Goal: Task Accomplishment & Management: Manage account settings

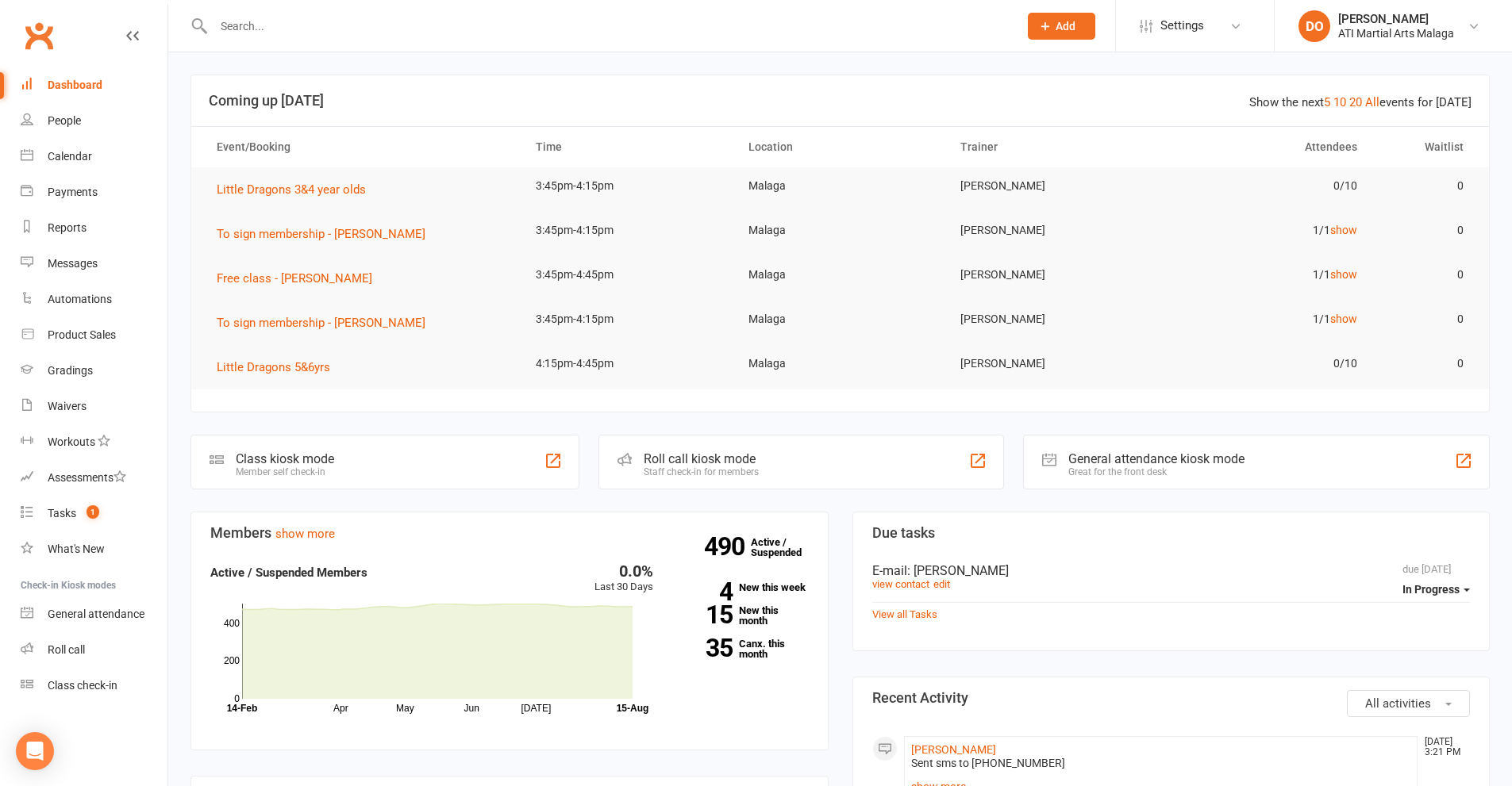
click at [493, 22] on input "text" at bounding box center [607, 26] width 798 height 22
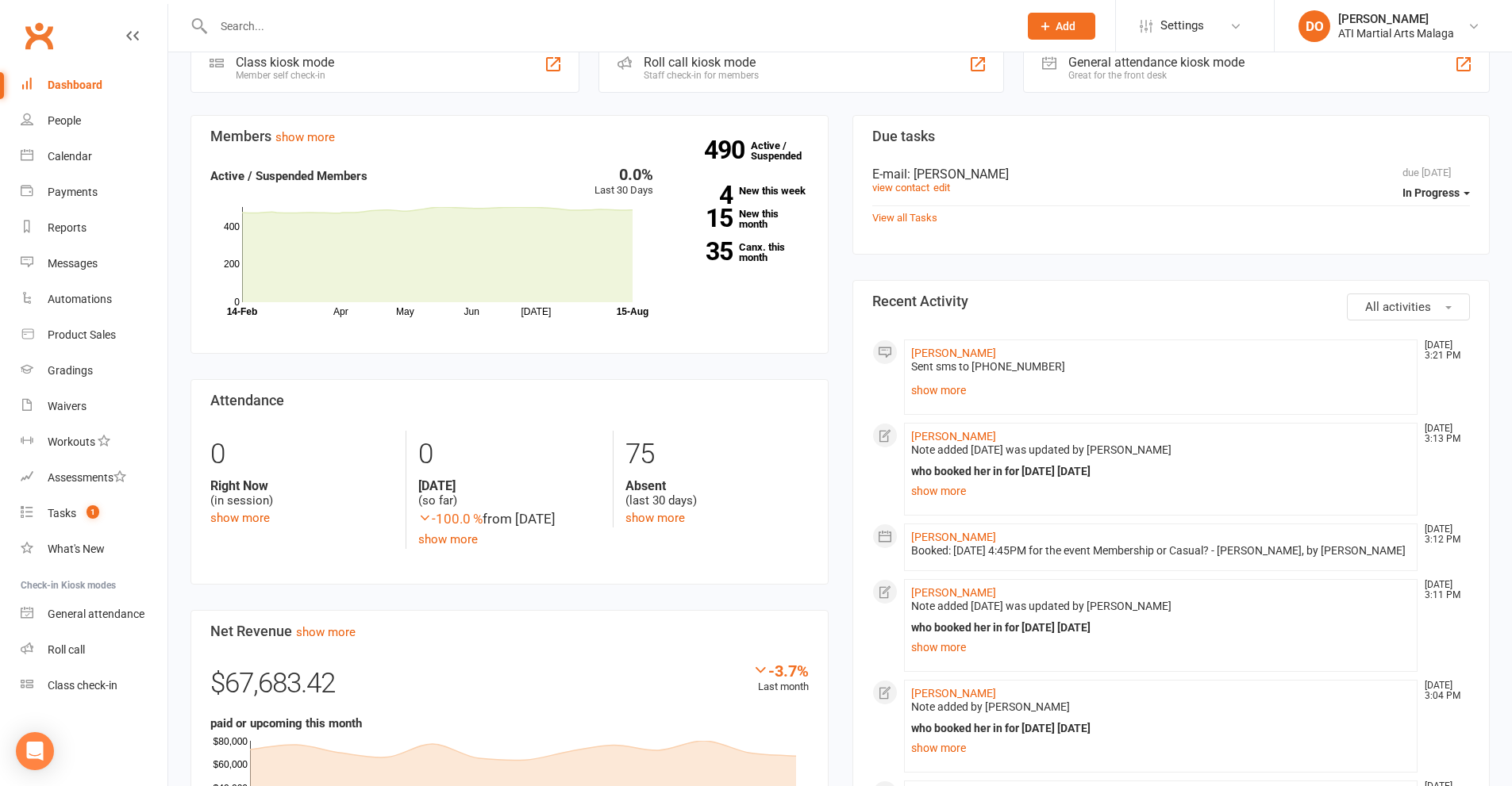
scroll to position [396, 0]
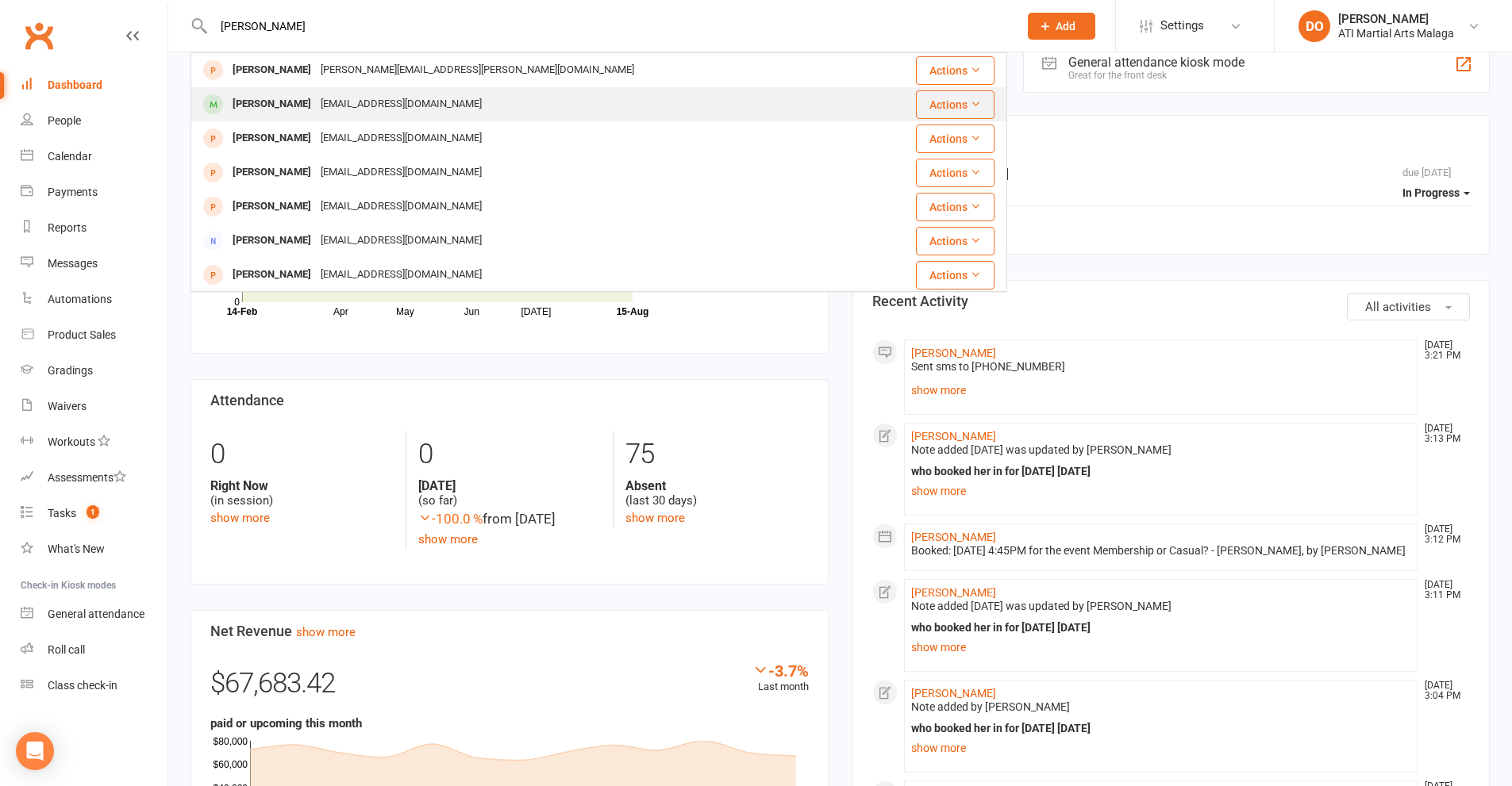
type input "[PERSON_NAME]"
click at [339, 99] on div "[EMAIL_ADDRESS][DOMAIN_NAME]" at bounding box center [401, 104] width 171 height 23
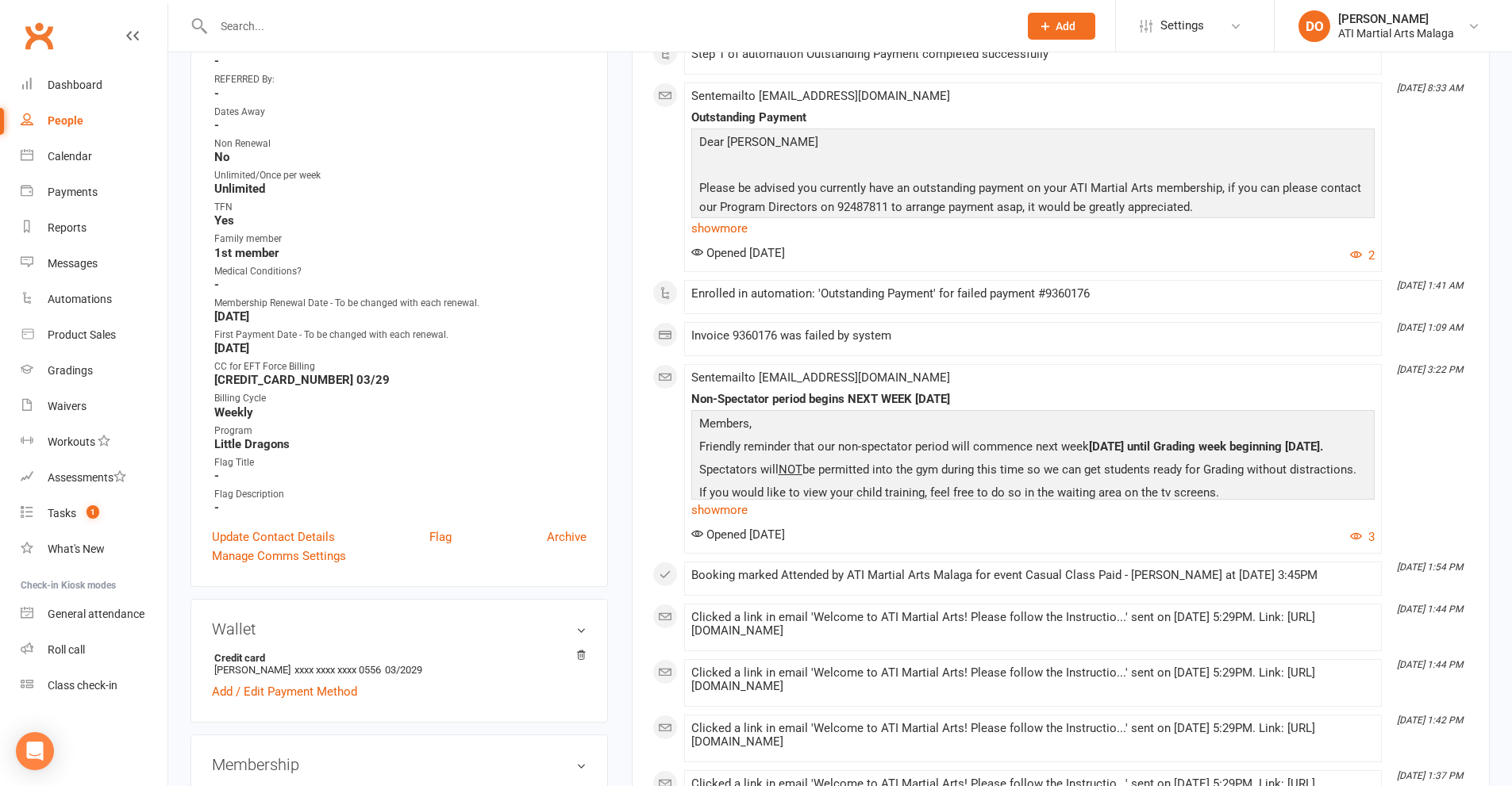
scroll to position [635, 0]
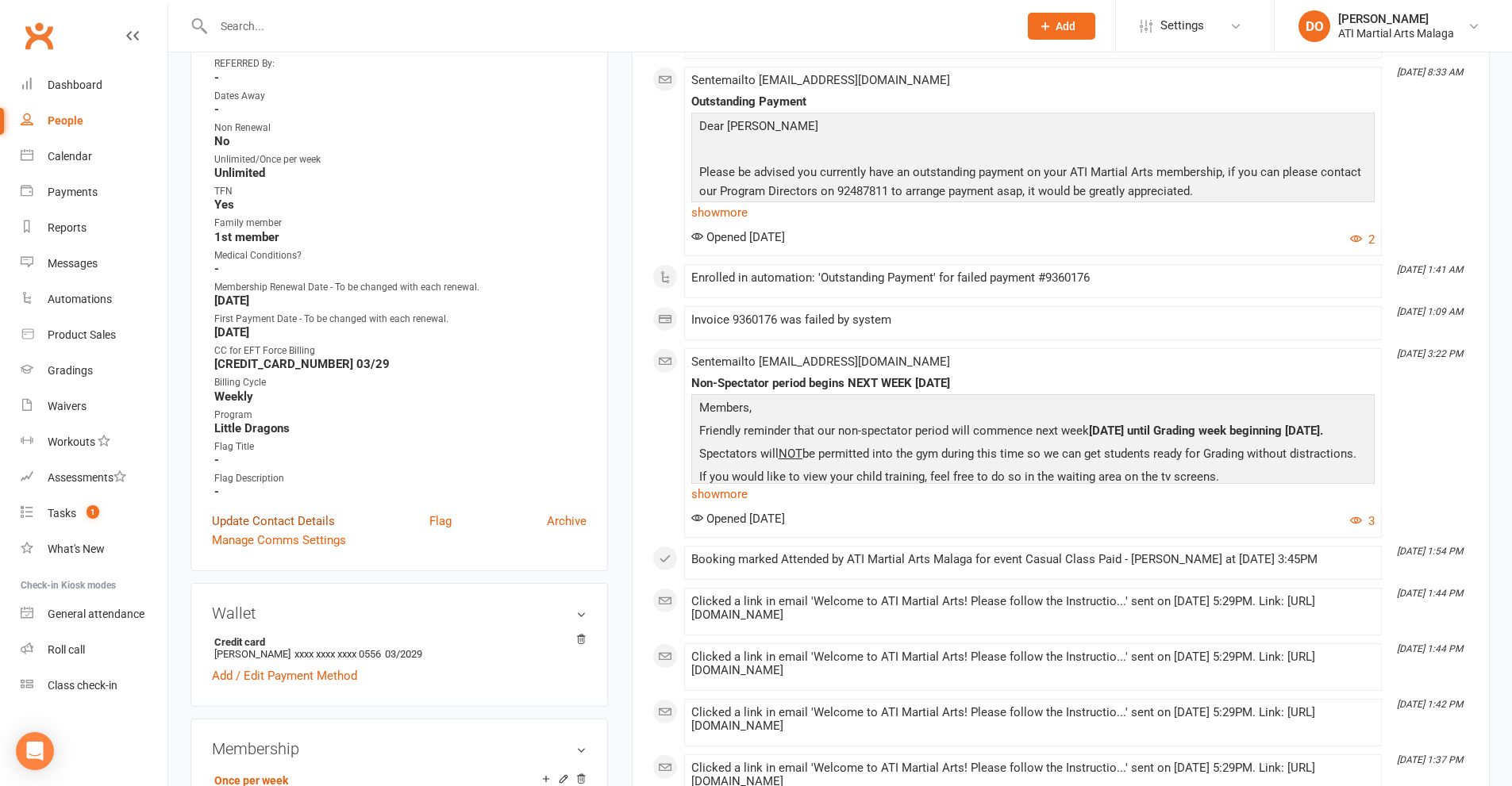
click at [284, 519] on link "Update Contact Details" at bounding box center [273, 521] width 123 height 19
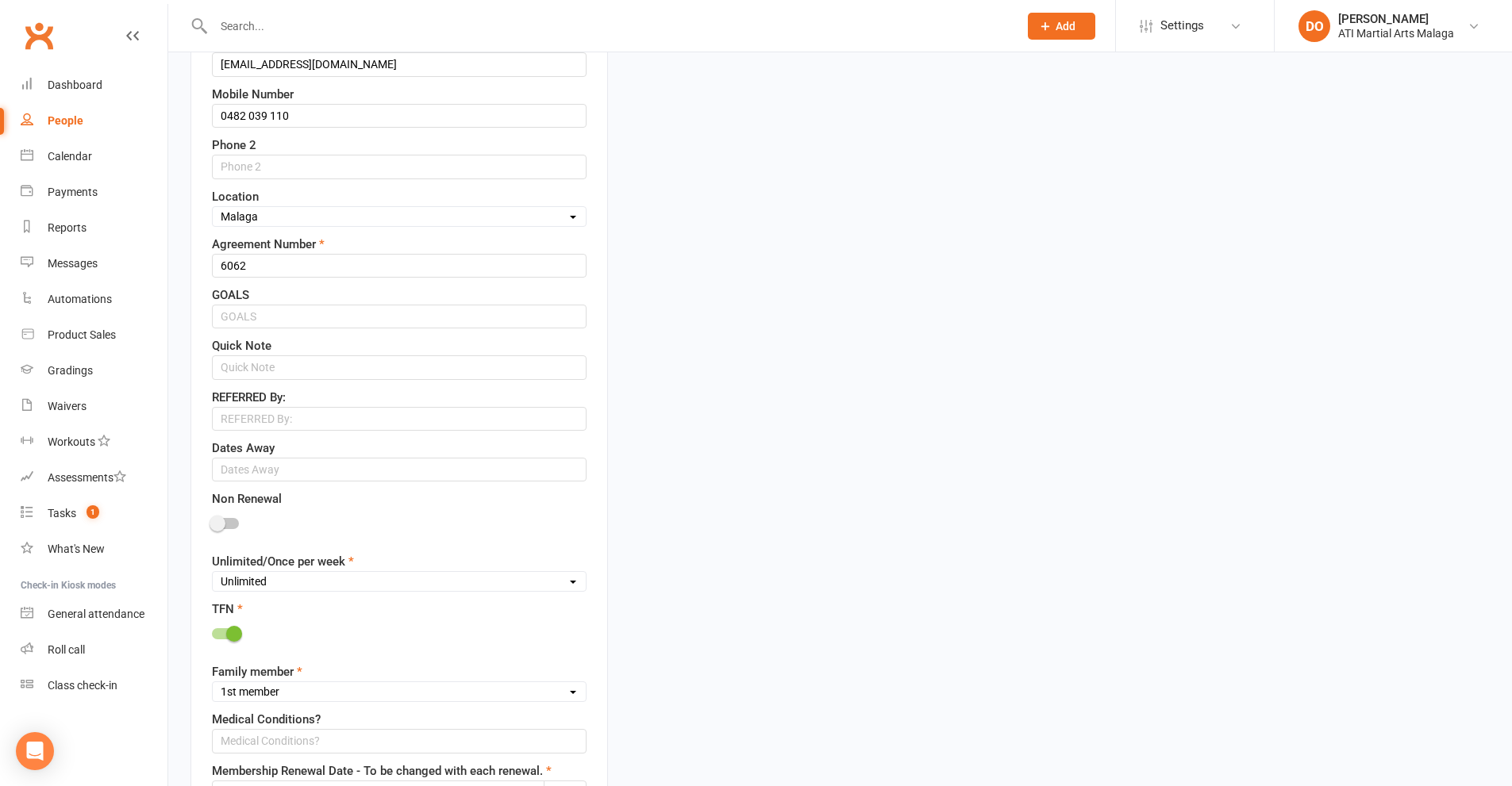
scroll to position [74, 0]
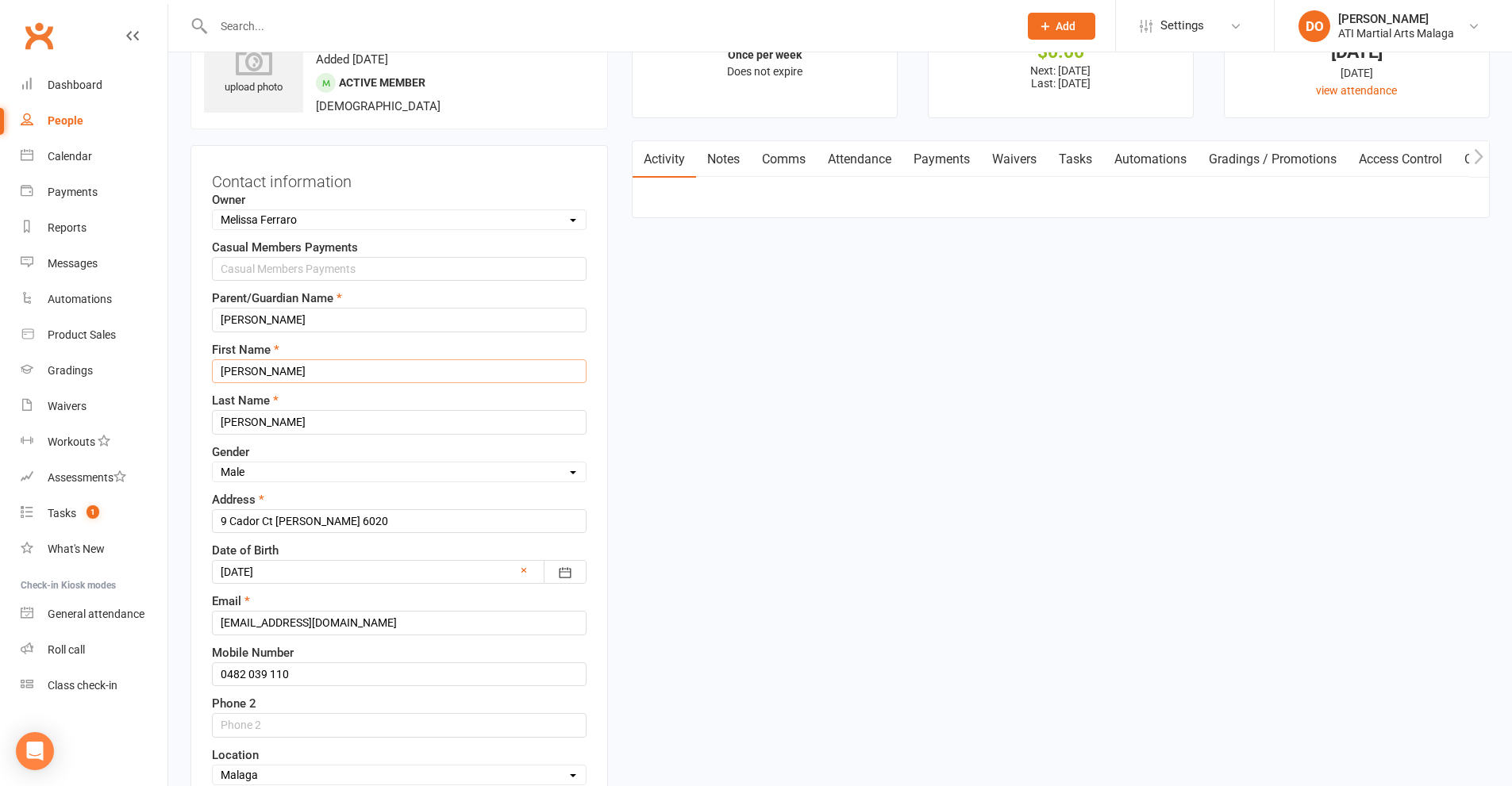
drag, startPoint x: 242, startPoint y: 371, endPoint x: 344, endPoint y: 382, distance: 102.6
click at [344, 382] on input "[PERSON_NAME]" at bounding box center [399, 371] width 374 height 24
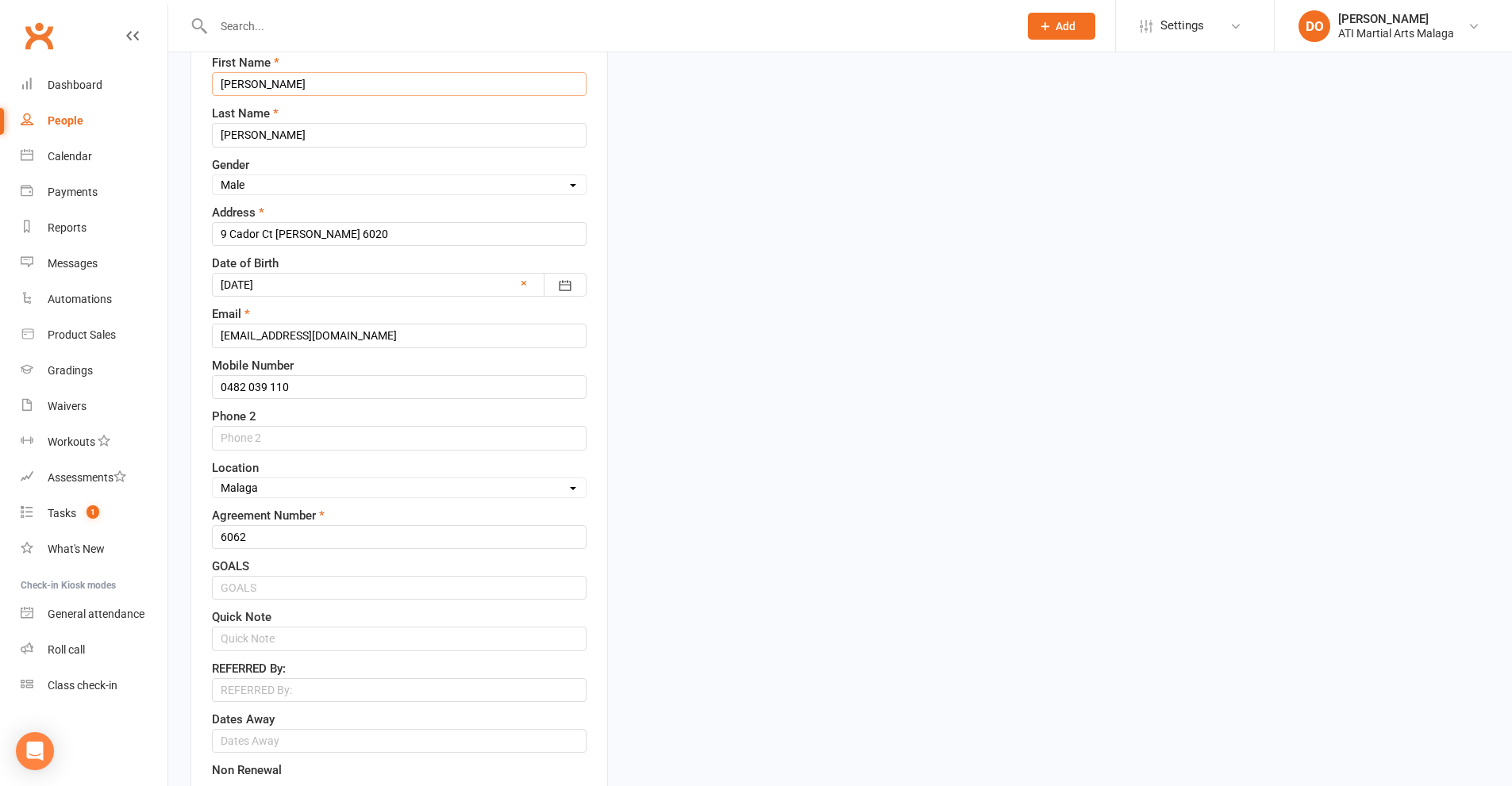
scroll to position [392, 0]
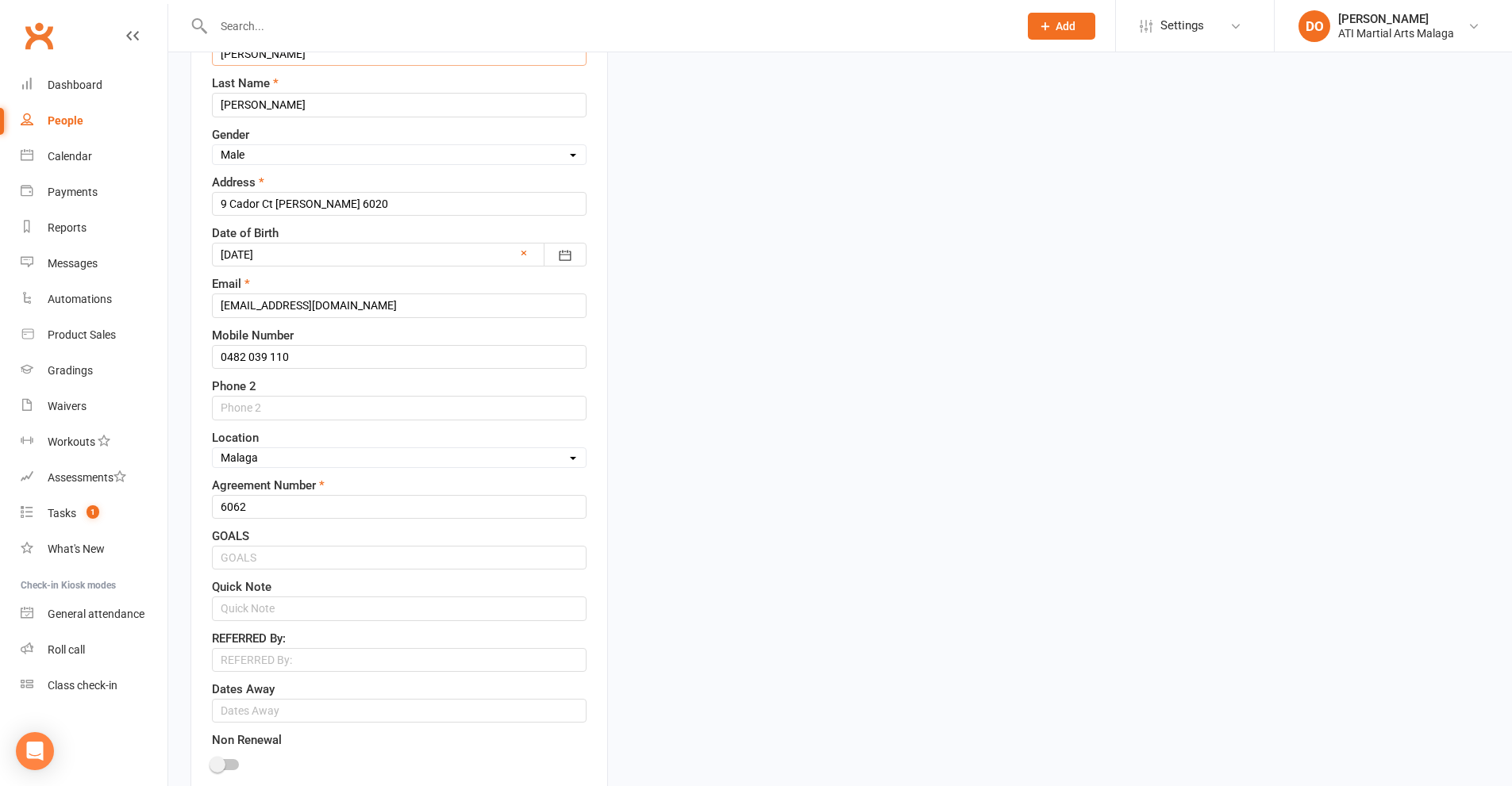
type input "[PERSON_NAME]"
click at [261, 608] on input "text" at bounding box center [399, 608] width 374 height 24
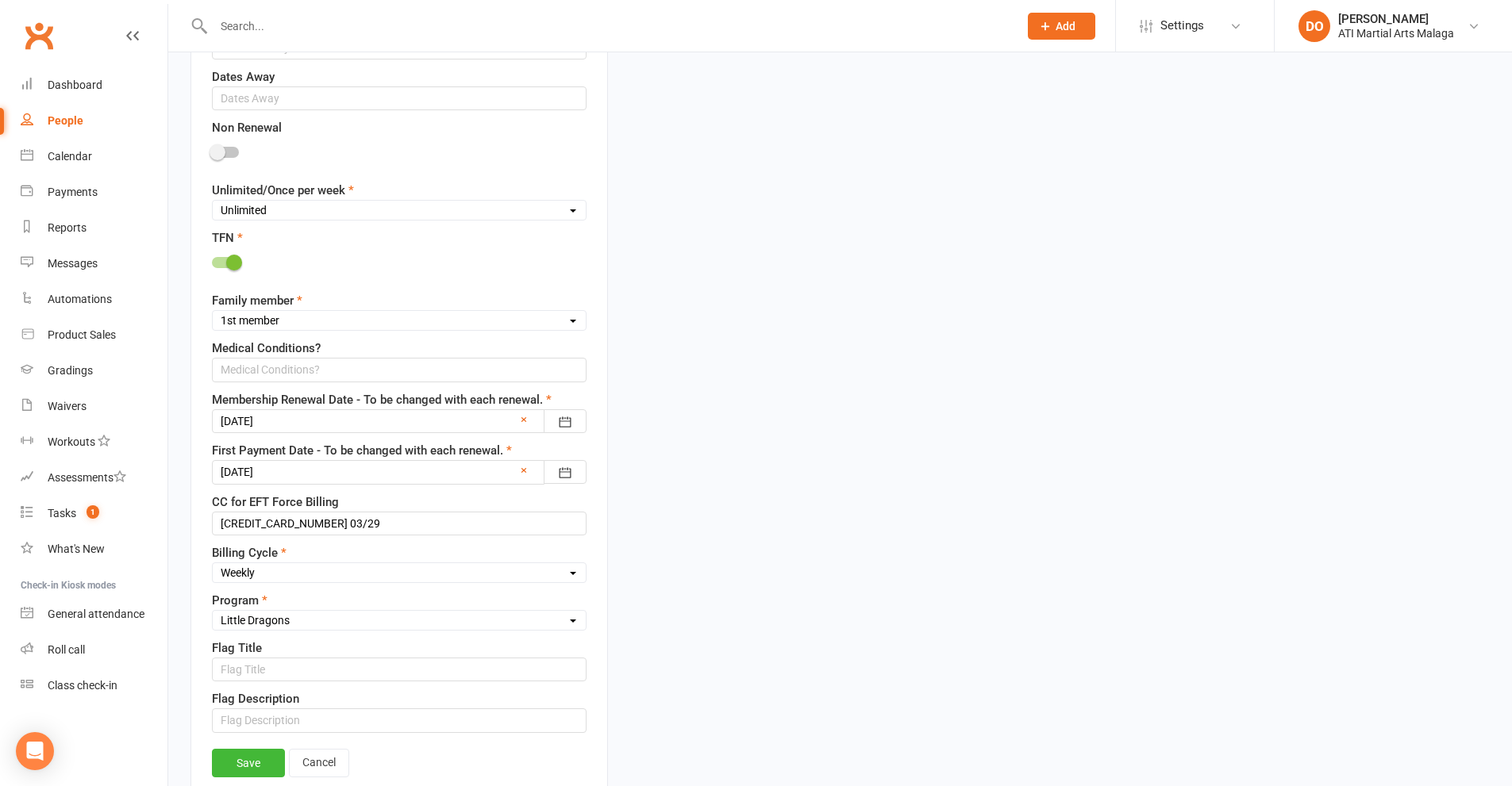
scroll to position [1026, 0]
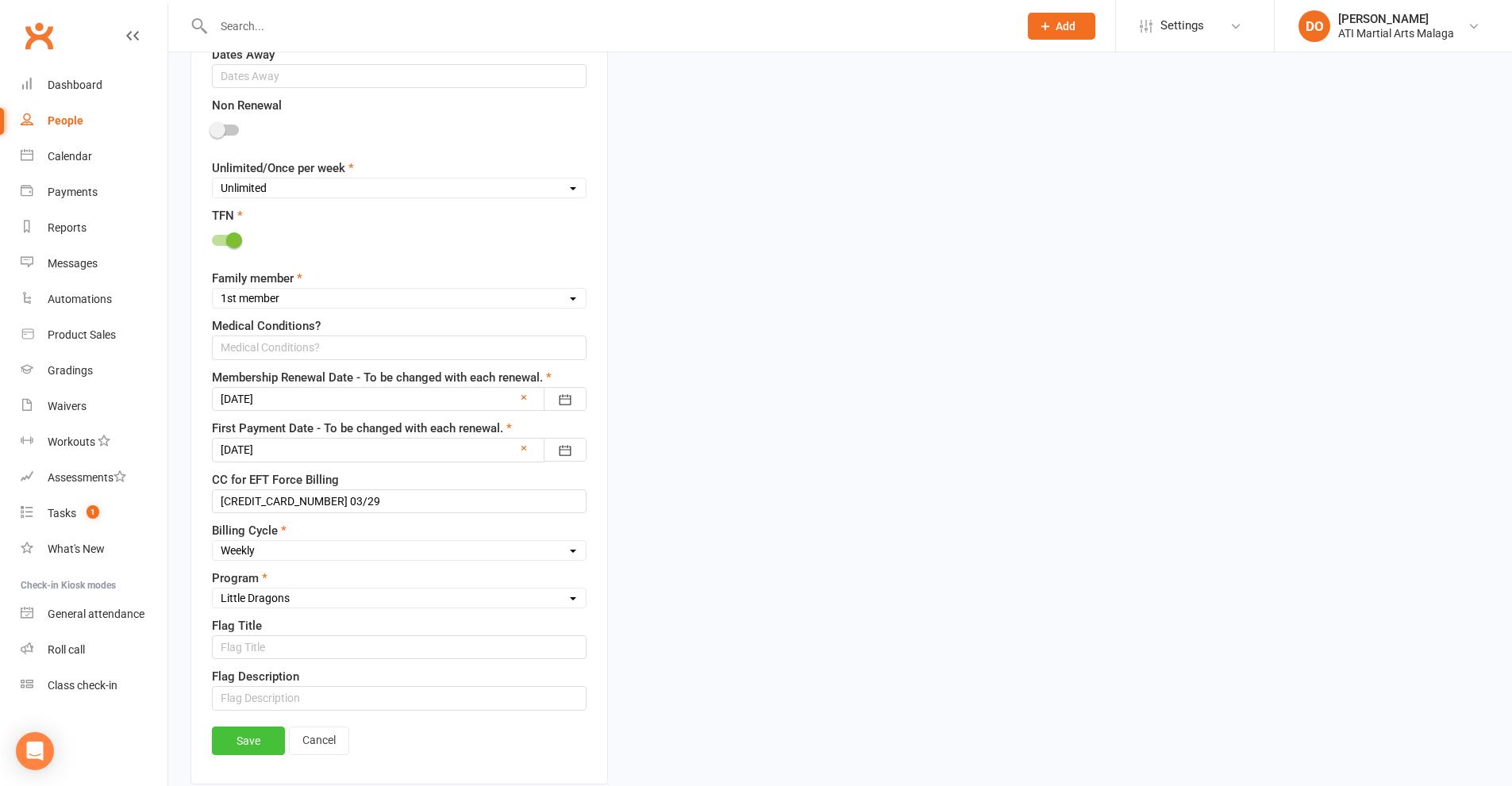
type input "changed to [PERSON_NAME] , not [PERSON_NAME] ,. as [PERSON_NAME] wants his cert…"
click at [241, 750] on link "Save" at bounding box center [249, 740] width 73 height 28
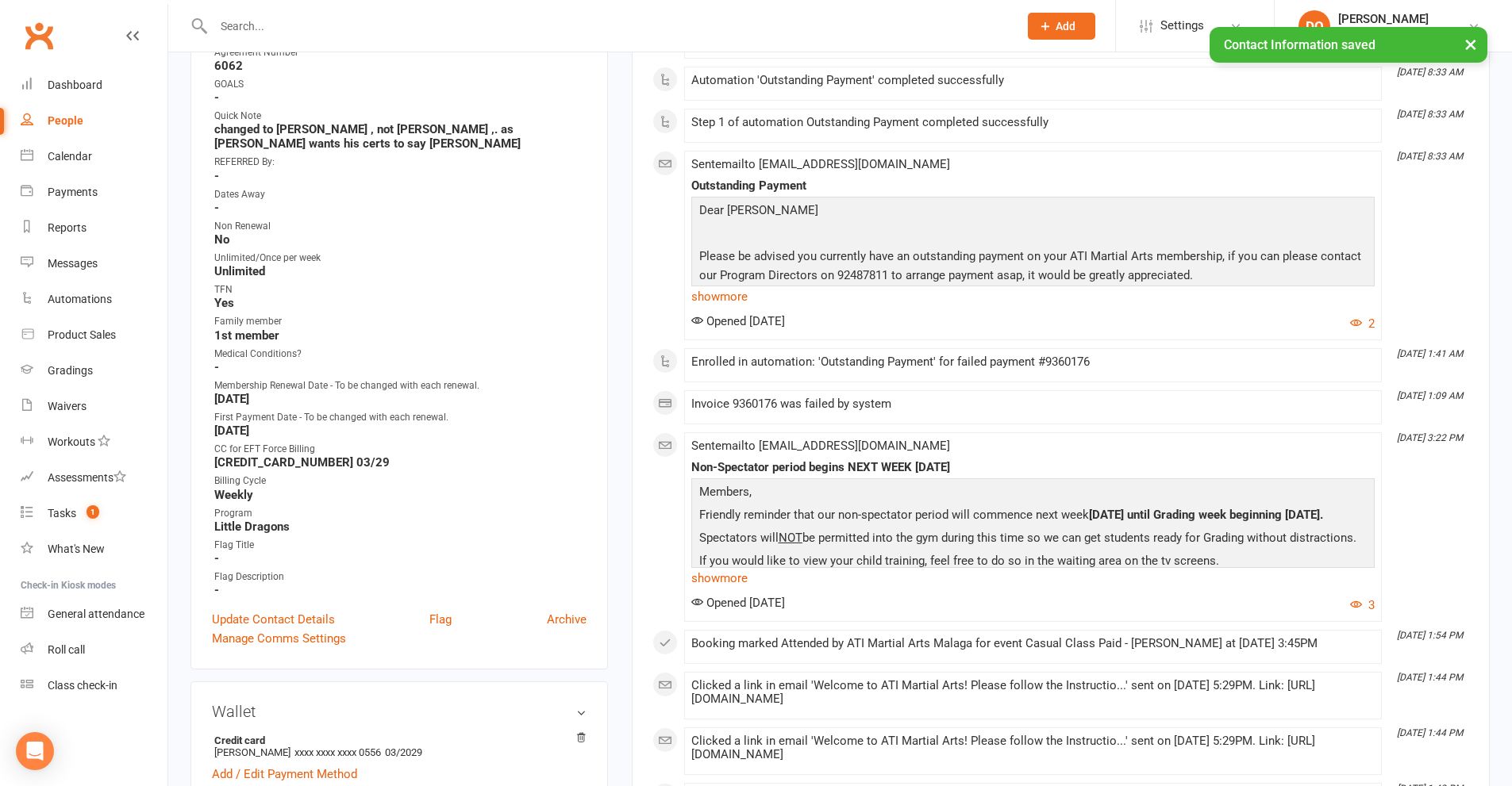
scroll to position [0, 0]
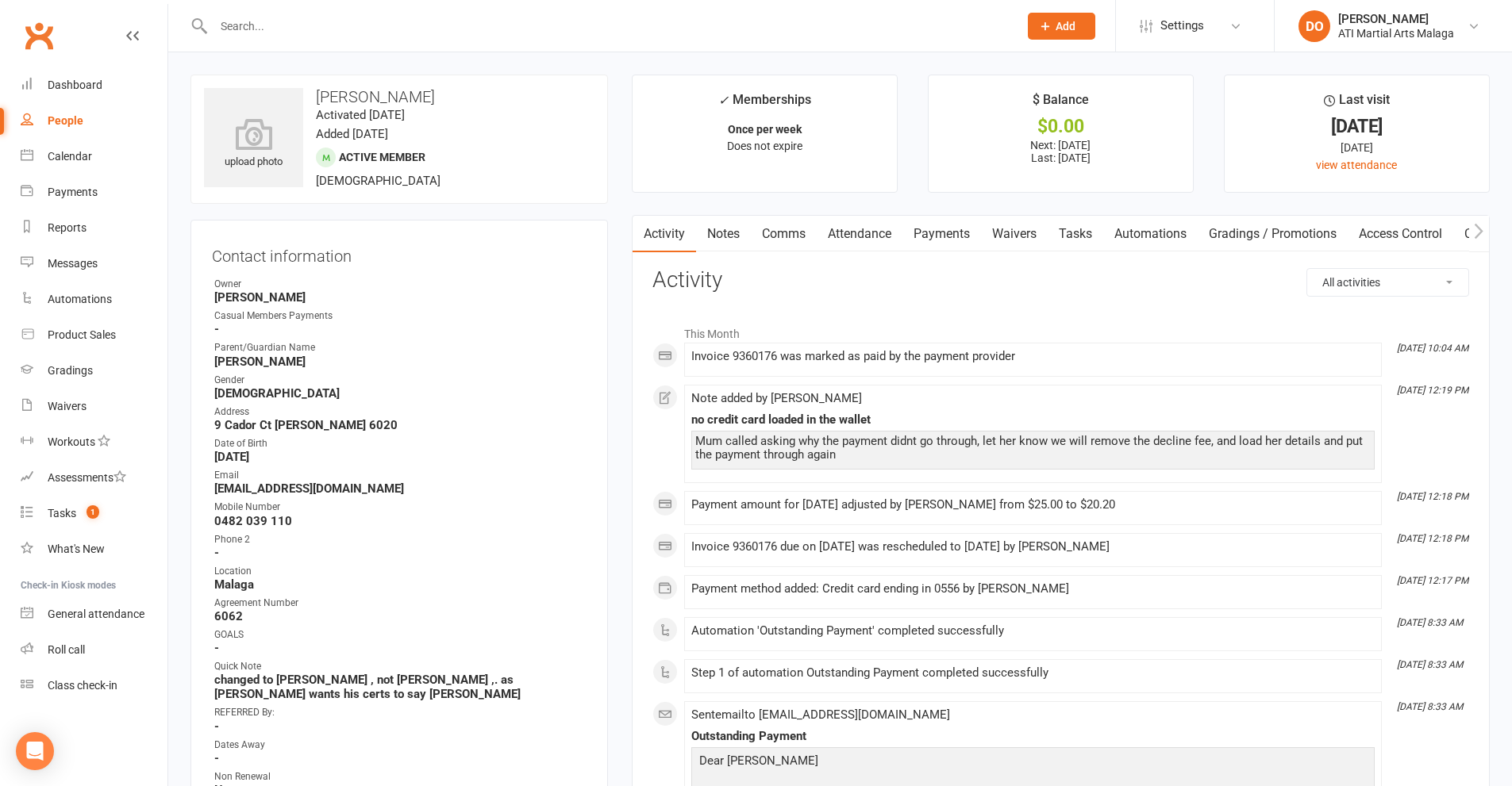
click at [672, 27] on input "text" at bounding box center [607, 26] width 798 height 22
click at [403, 19] on input "text" at bounding box center [607, 26] width 798 height 22
paste input "[PERSON_NAME]"
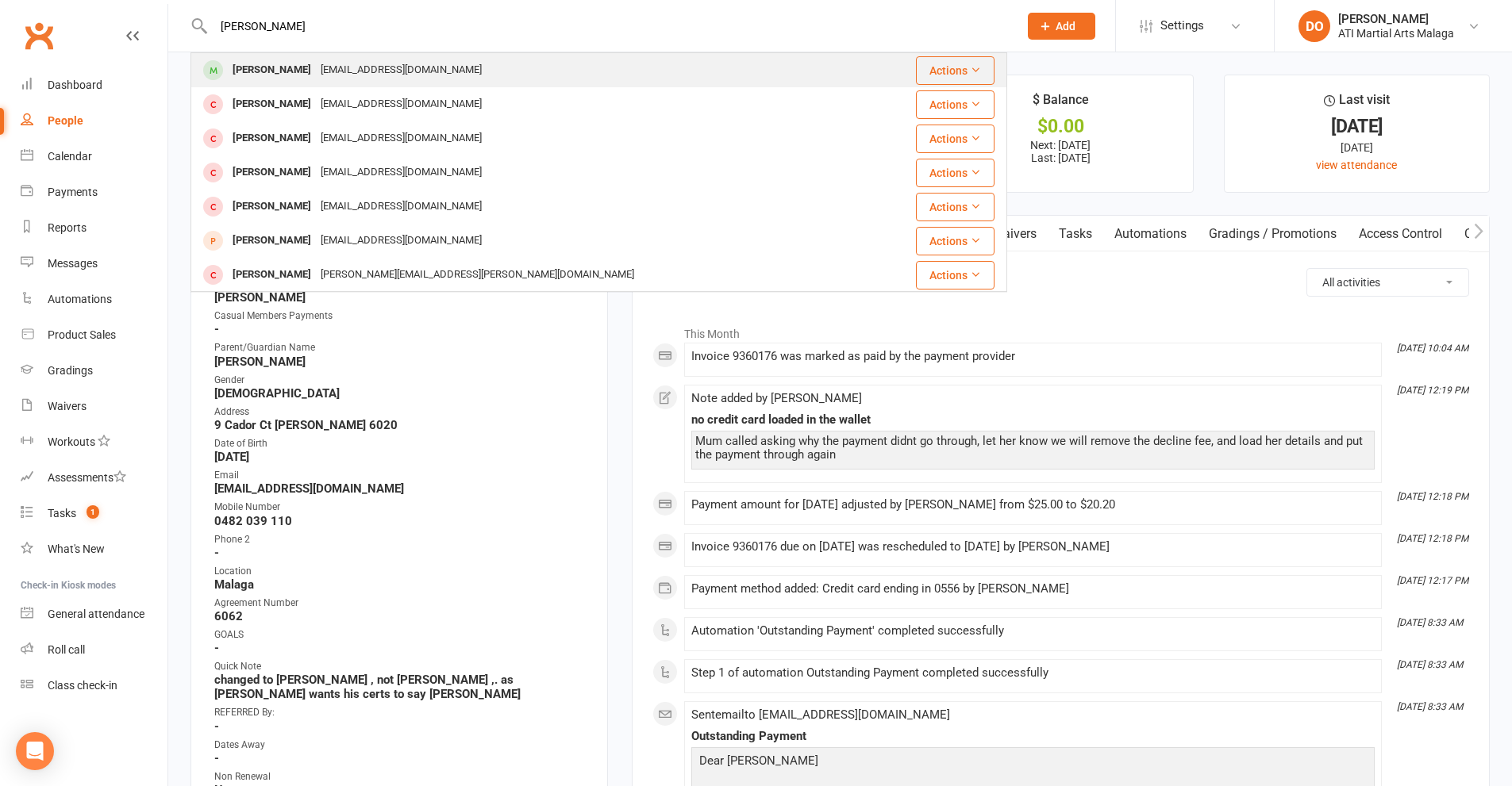
type input "[PERSON_NAME]"
click at [284, 69] on div "[PERSON_NAME]" at bounding box center [272, 70] width 88 height 23
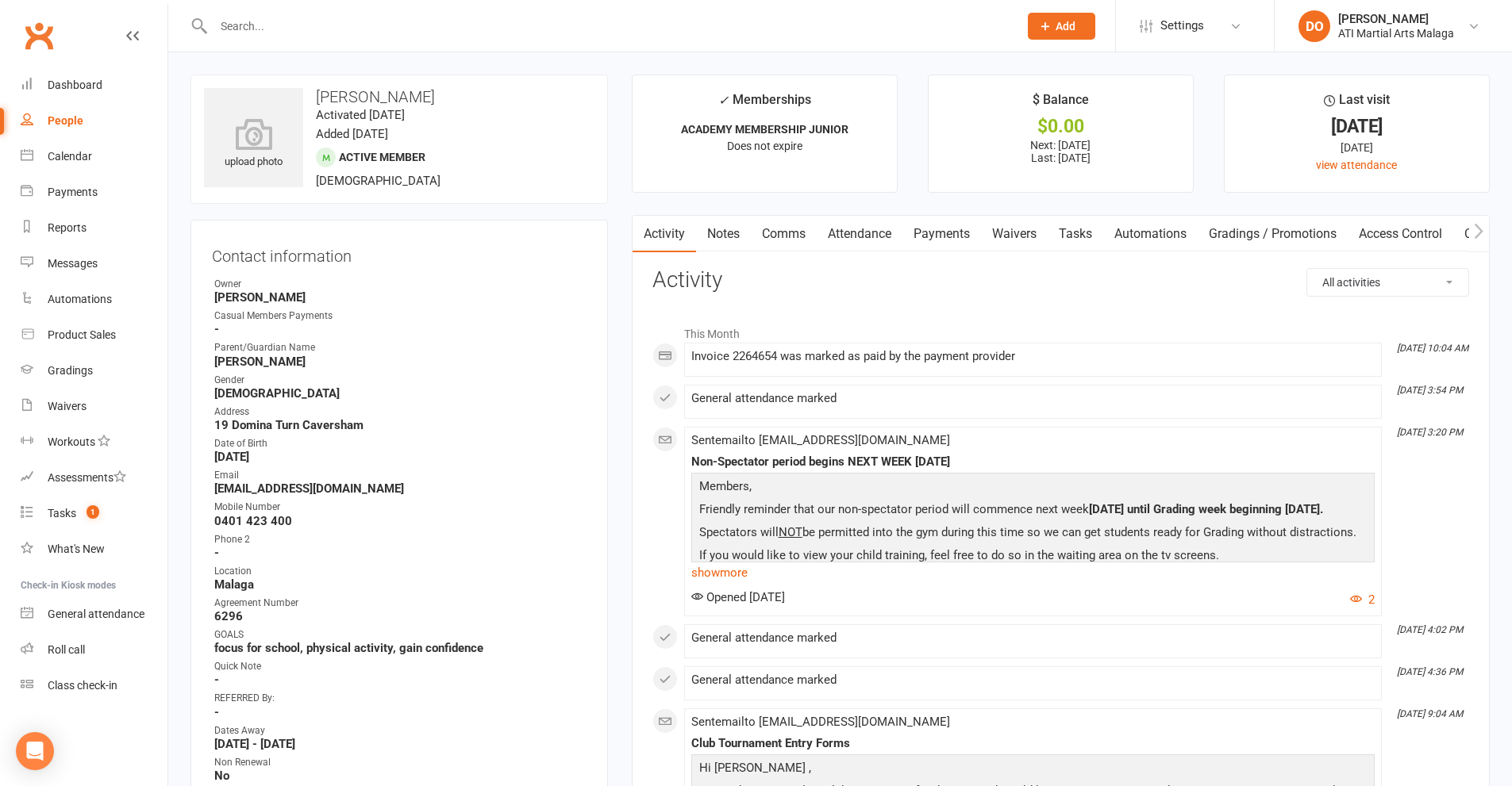
click at [732, 235] on link "Notes" at bounding box center [724, 234] width 55 height 37
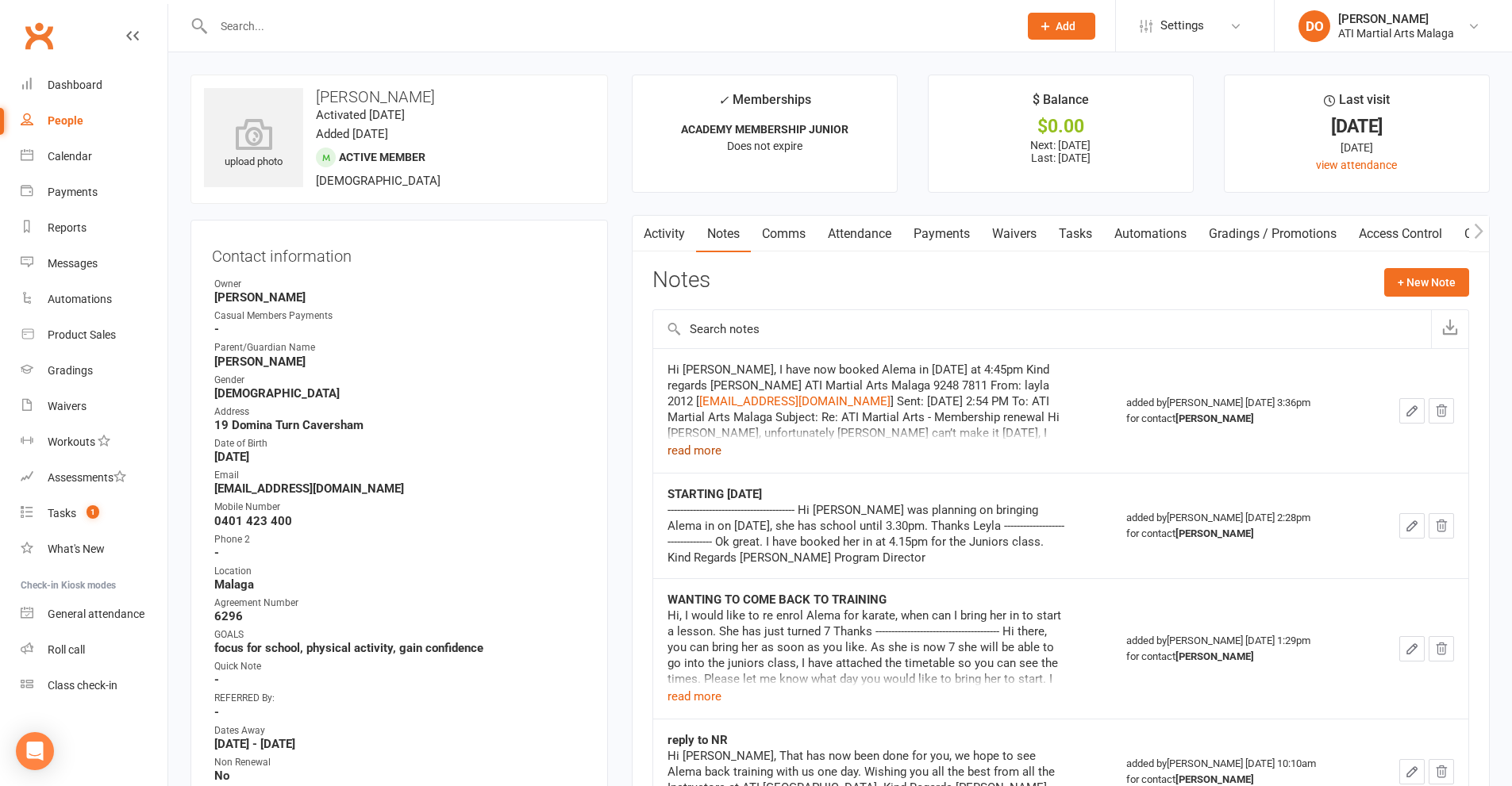
click at [696, 450] on button "read more" at bounding box center [694, 450] width 54 height 19
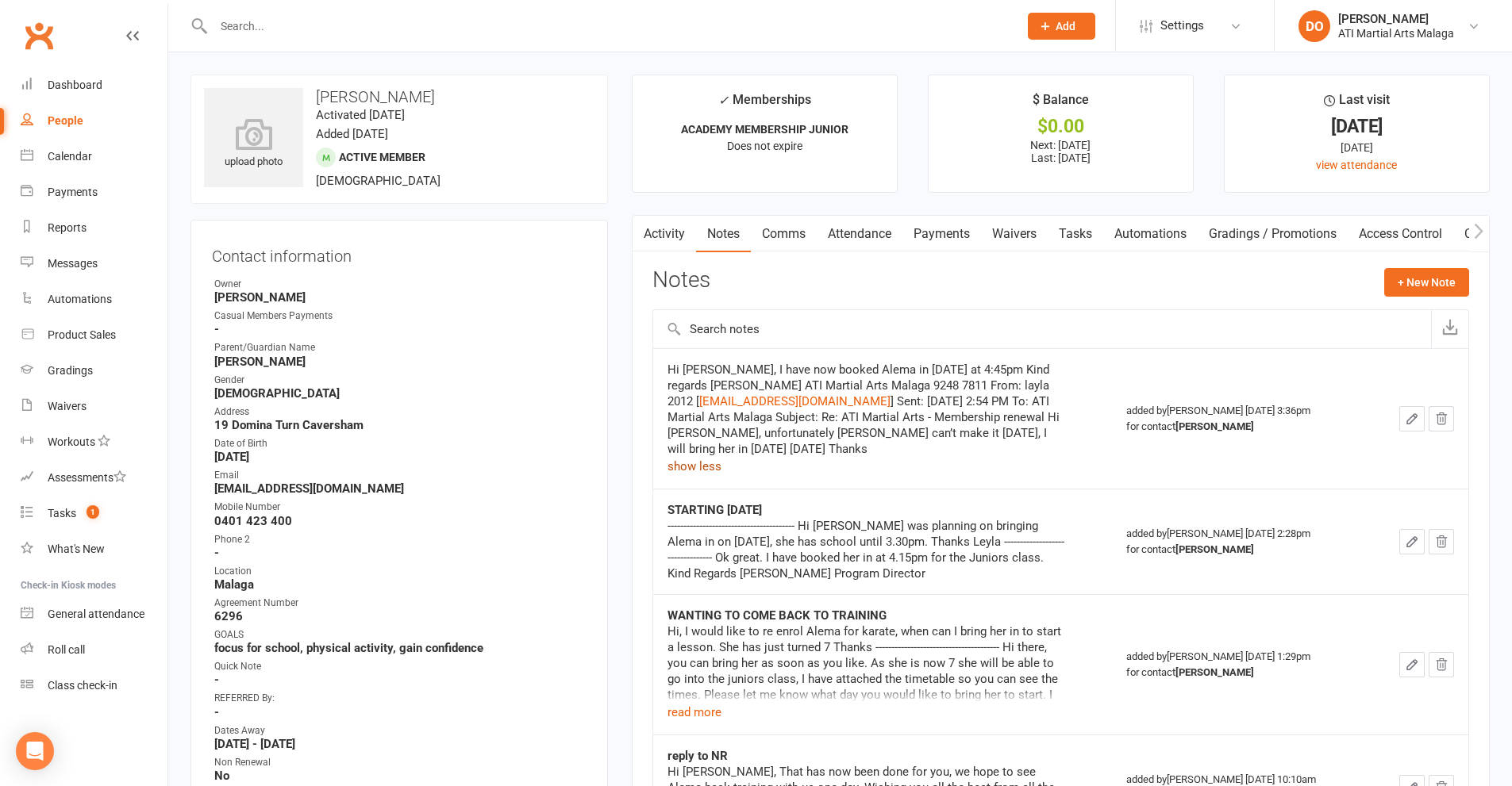
click at [951, 236] on link "Payments" at bounding box center [941, 234] width 79 height 37
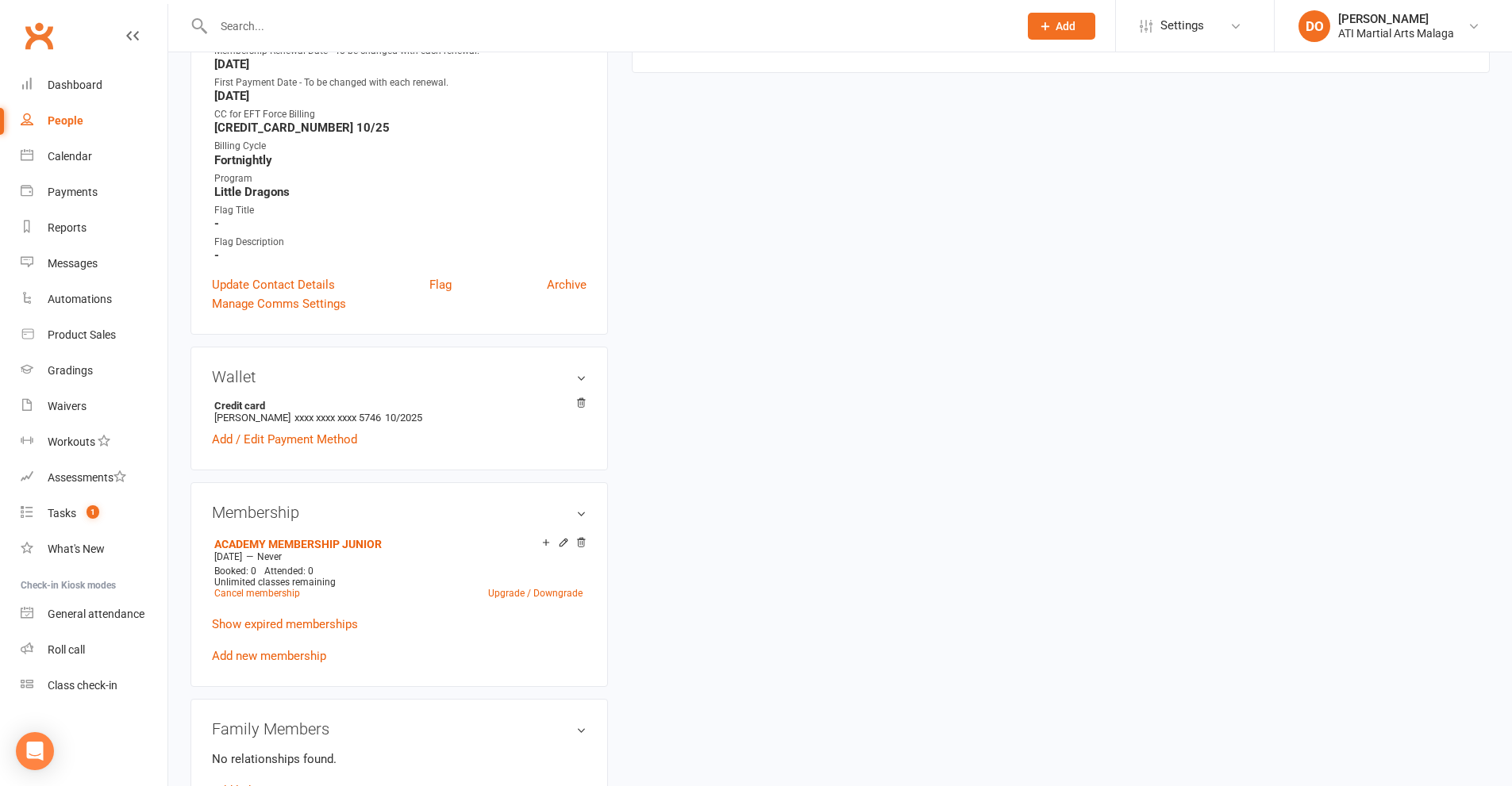
scroll to position [1031, 0]
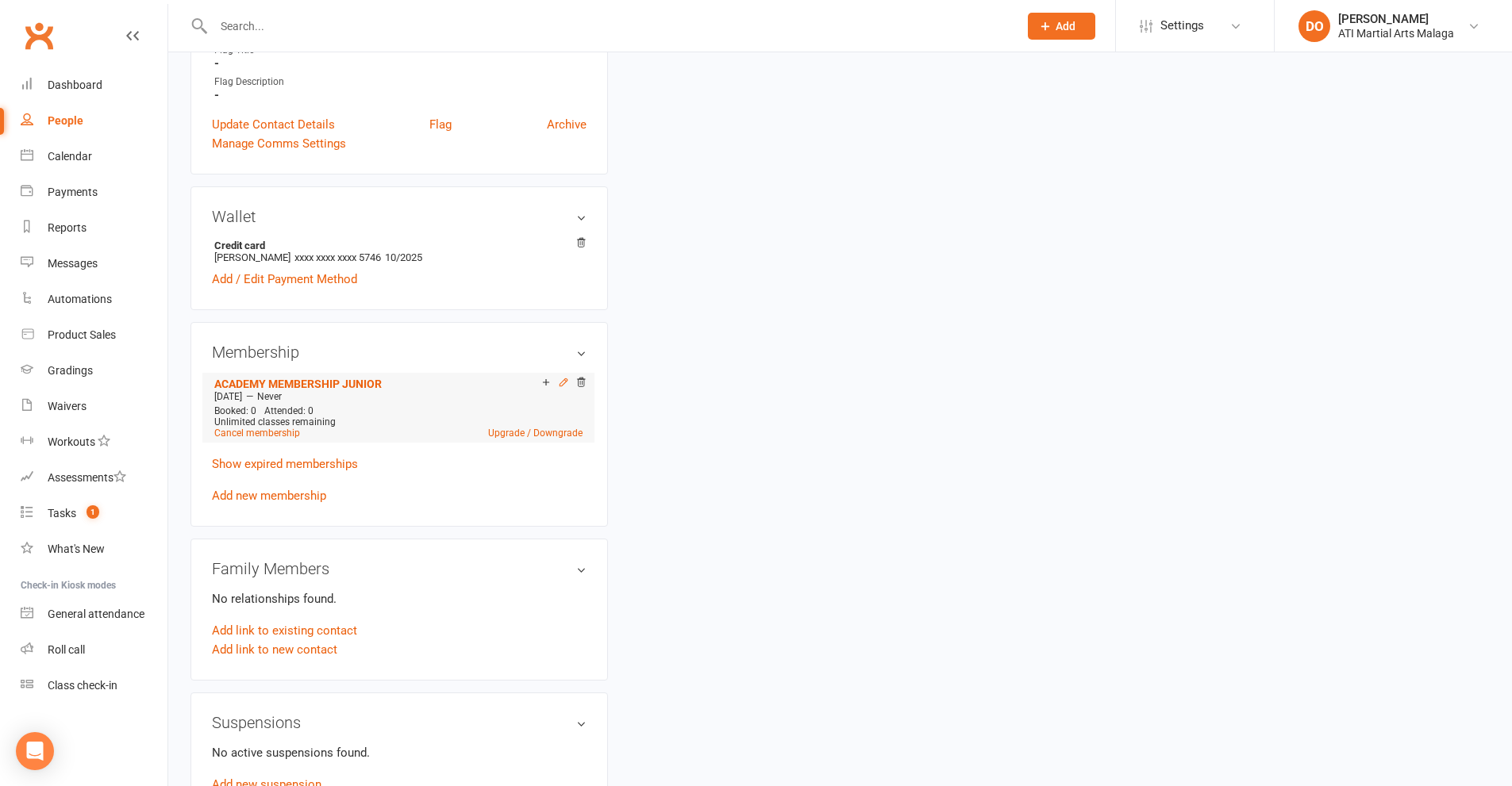
click at [563, 386] on icon at bounding box center [563, 382] width 11 height 11
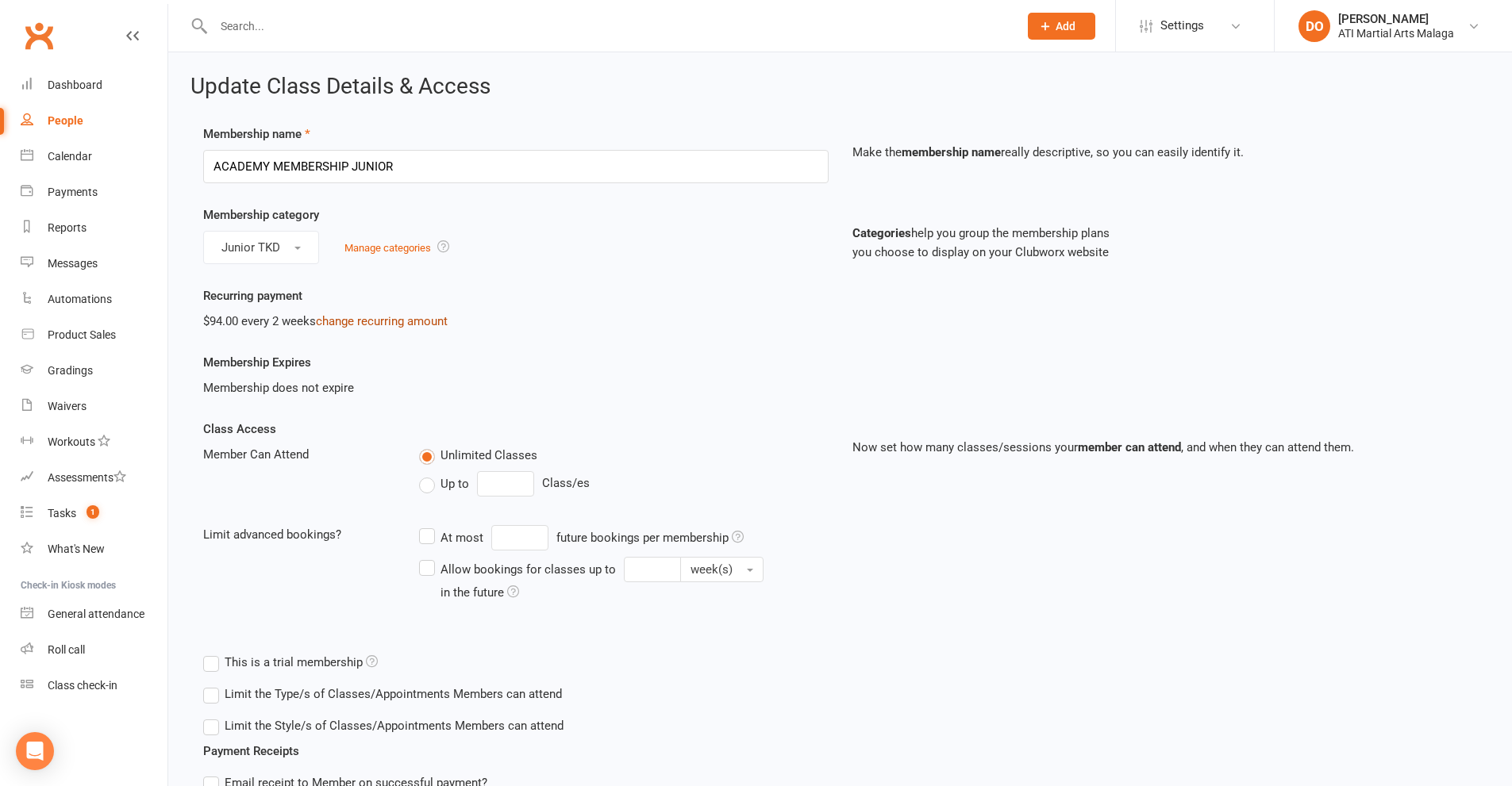
click at [405, 324] on link "change recurring amount" at bounding box center [382, 322] width 132 height 15
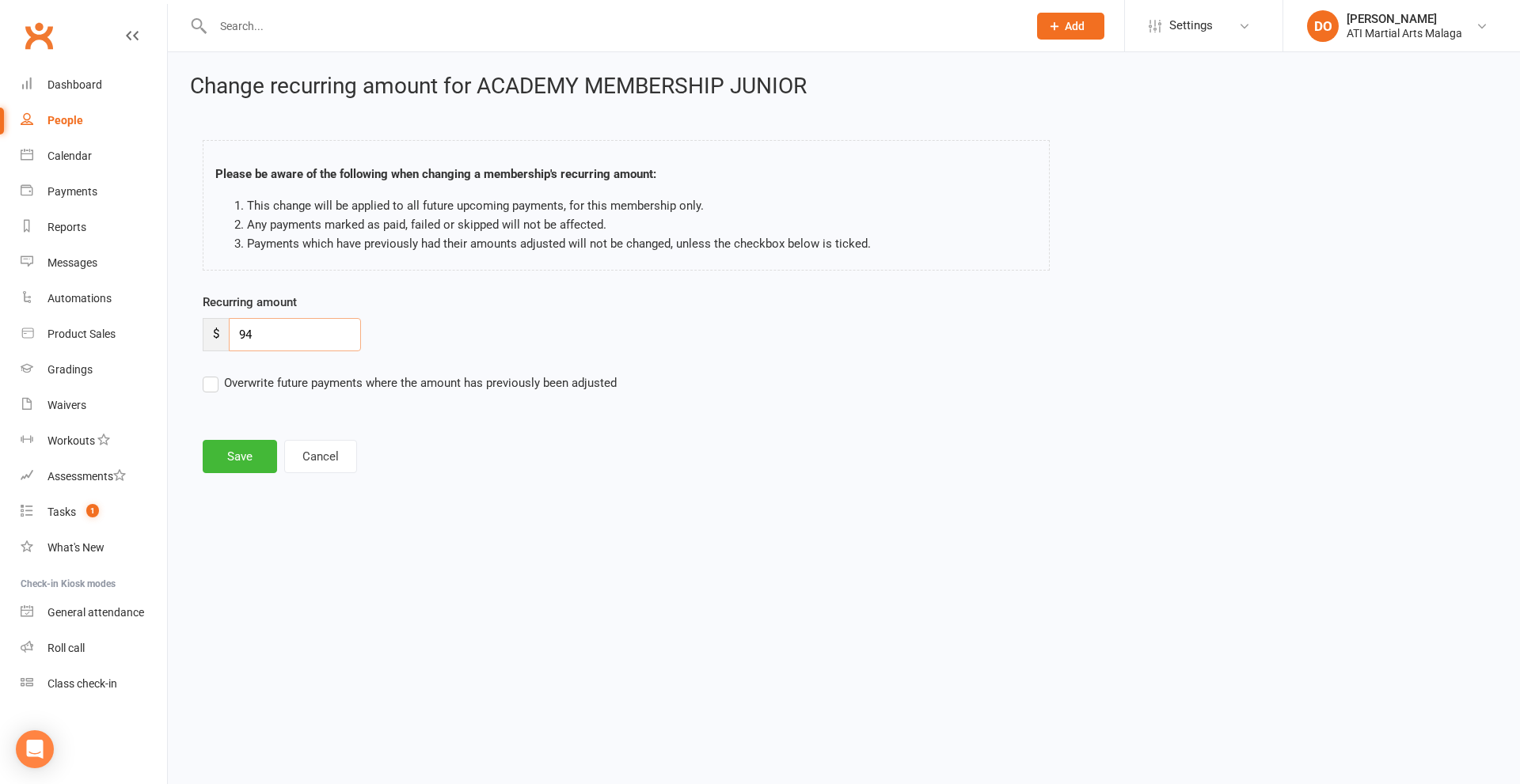
click at [214, 337] on div "$ 94" at bounding box center [281, 335] width 158 height 33
type input "74.00"
click at [266, 449] on button "Save" at bounding box center [239, 456] width 74 height 33
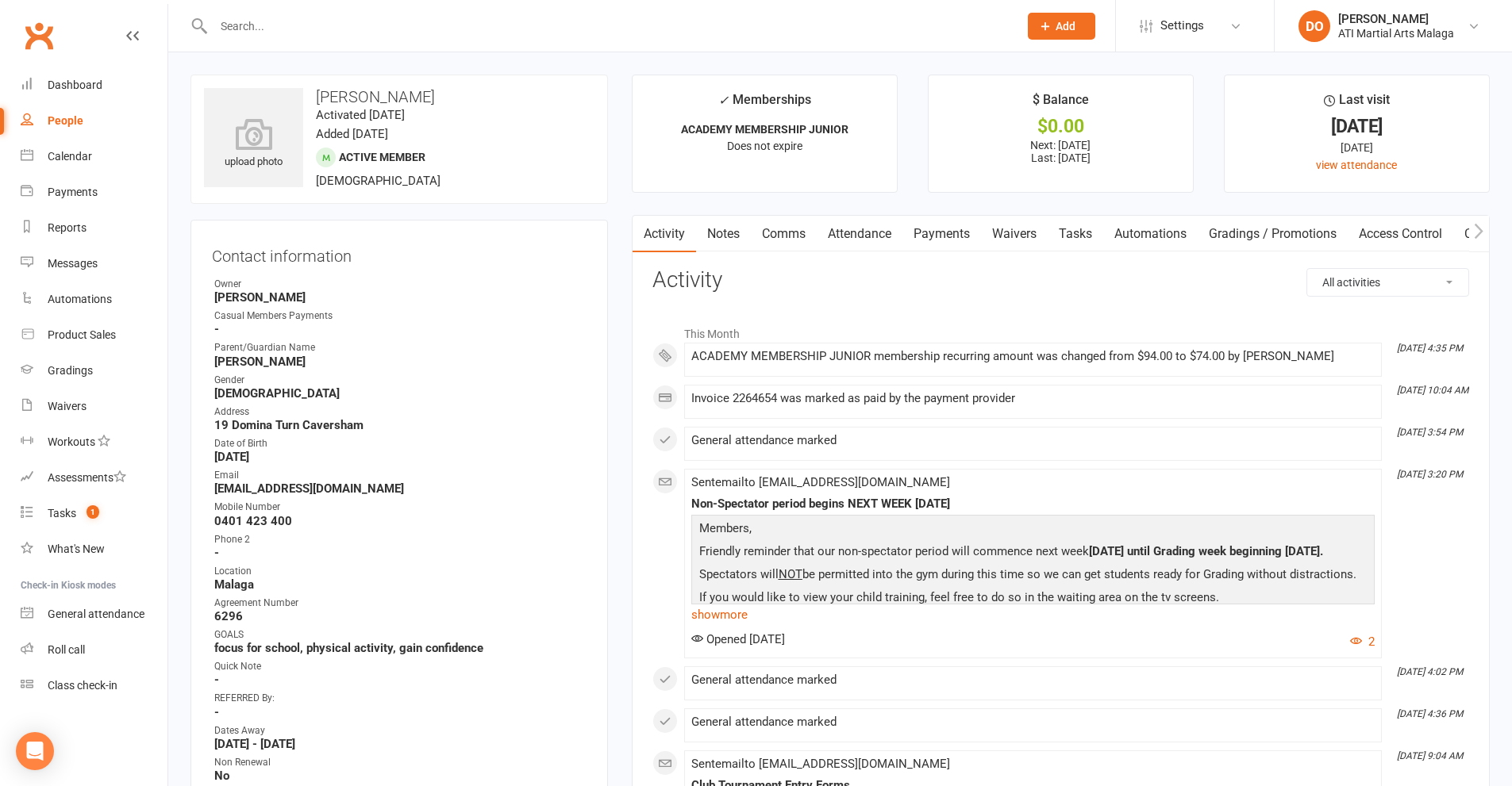
click at [795, 229] on link "Comms" at bounding box center [784, 234] width 66 height 37
